Goal: Task Accomplishment & Management: Use online tool/utility

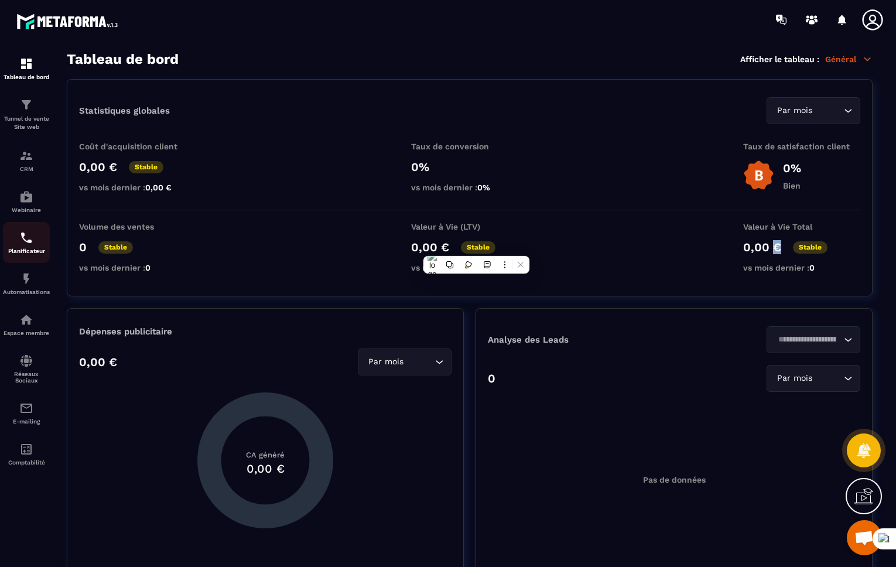
click at [32, 247] on div "Planificateur" at bounding box center [26, 242] width 47 height 23
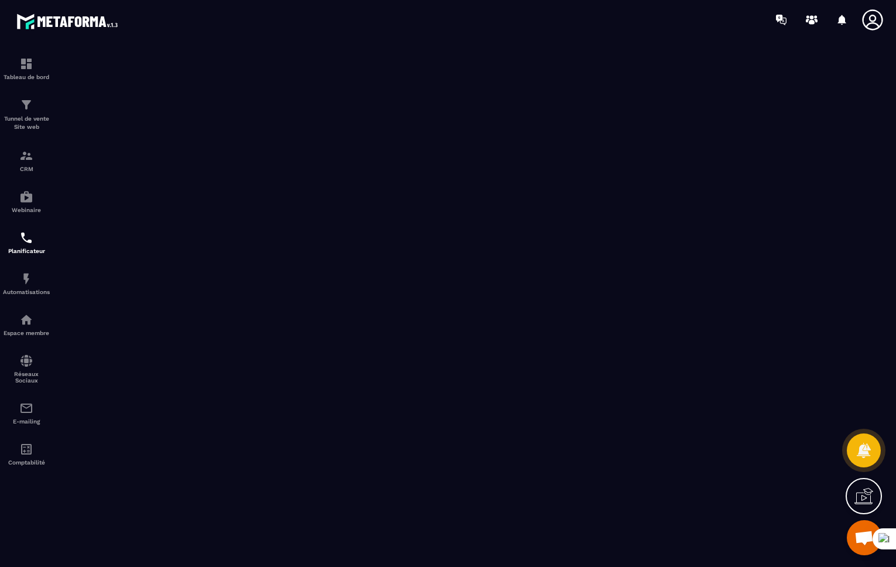
click at [865, 21] on icon at bounding box center [872, 19] width 23 height 23
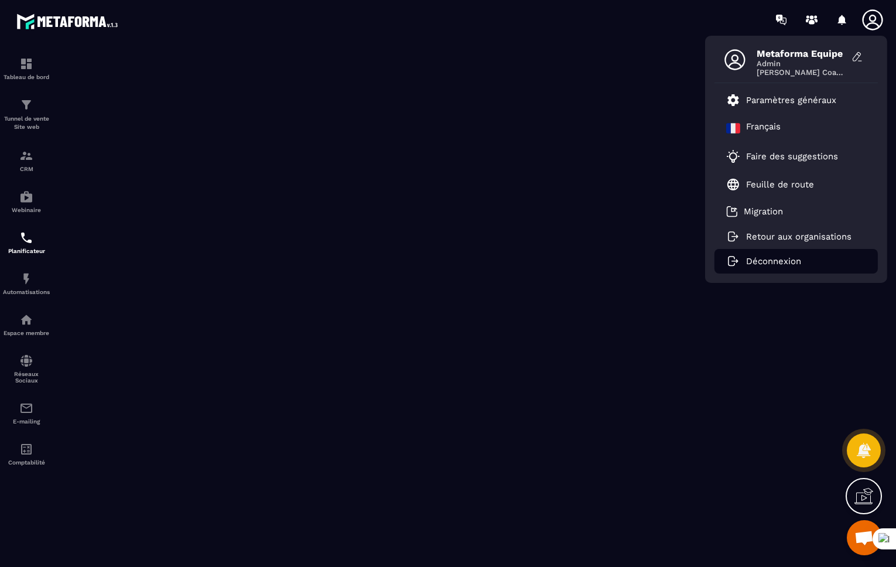
click at [764, 264] on p "Déconnexion" at bounding box center [773, 261] width 55 height 11
